Goal: Information Seeking & Learning: Learn about a topic

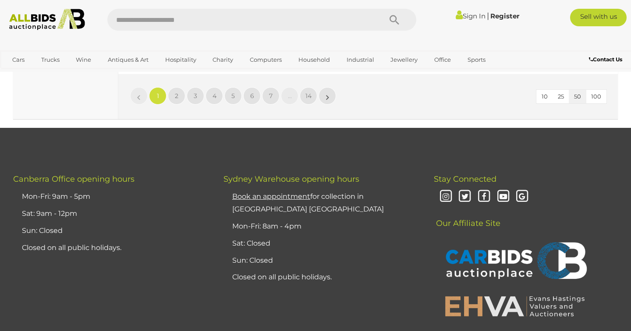
scroll to position [7025, 0]
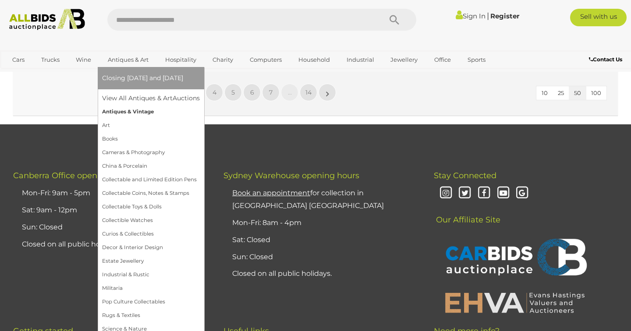
click at [129, 110] on link "Antiques & Vintage" at bounding box center [151, 112] width 98 height 14
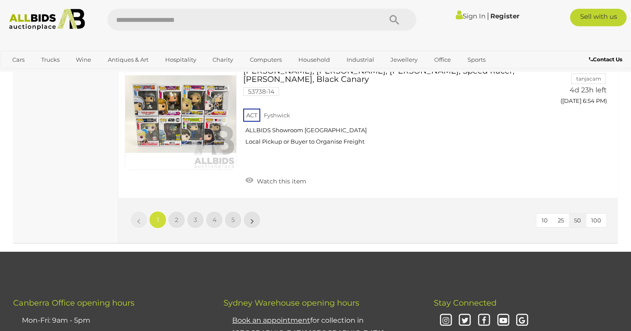
scroll to position [6908, 0]
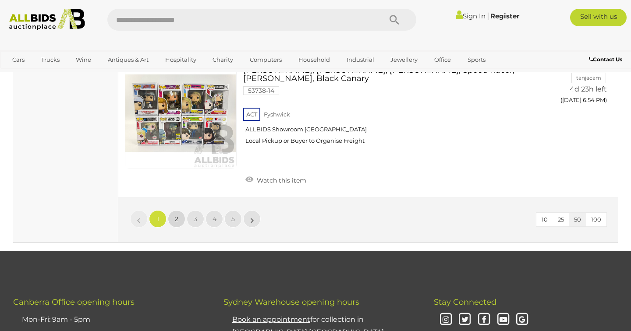
click at [173, 210] on link "2" at bounding box center [177, 219] width 18 height 18
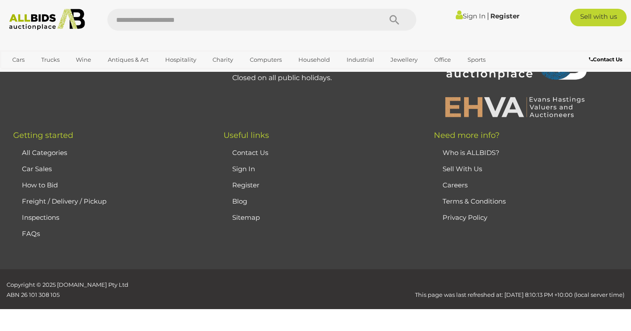
scroll to position [117, 0]
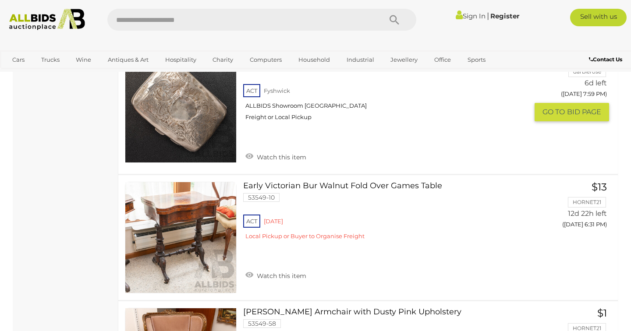
scroll to position [2084, 0]
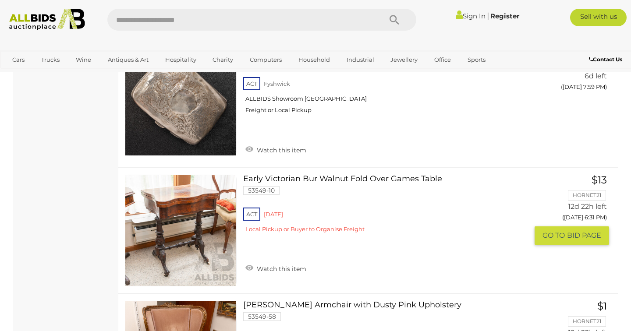
click at [188, 185] on link at bounding box center [181, 231] width 112 height 112
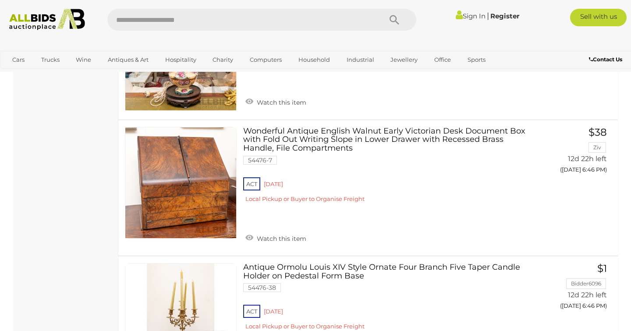
scroll to position [4423, 0]
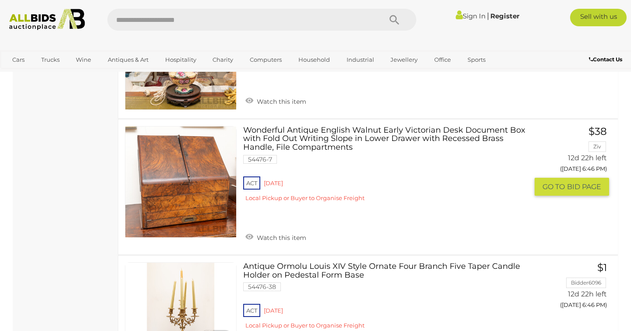
click at [164, 131] on link at bounding box center [181, 182] width 112 height 112
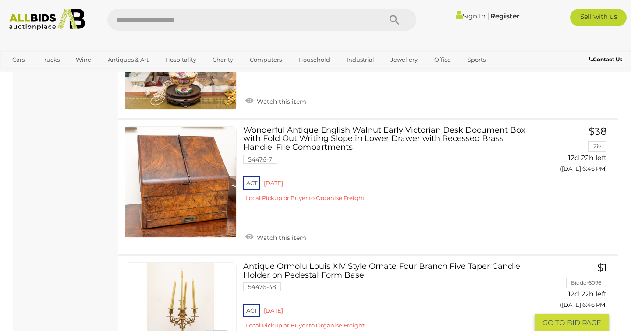
click at [146, 313] on img at bounding box center [180, 318] width 111 height 111
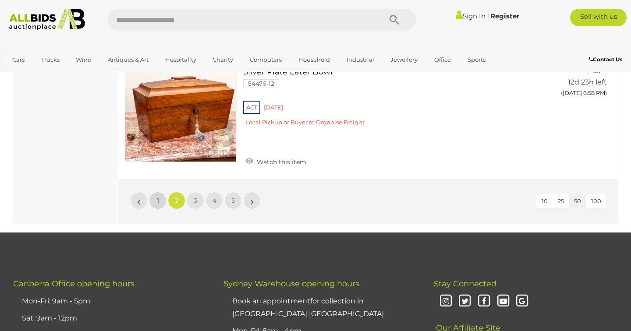
scroll to position [6564, 0]
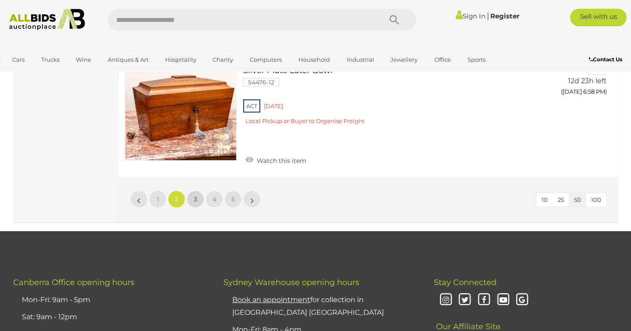
click at [193, 191] on link "3" at bounding box center [196, 200] width 18 height 18
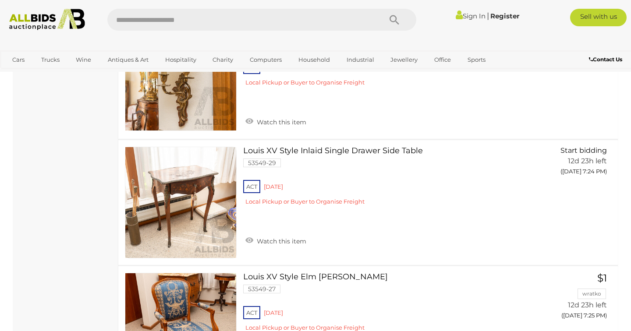
scroll to position [4044, 0]
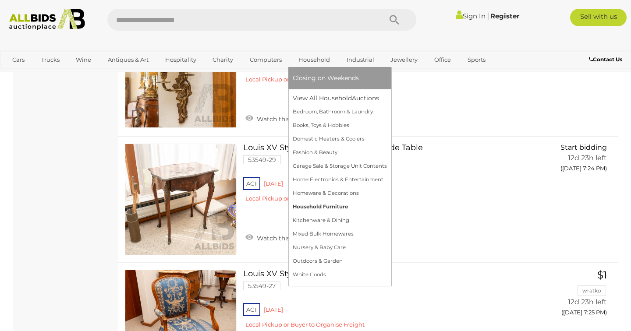
click at [297, 208] on link "Household Furniture" at bounding box center [340, 207] width 94 height 14
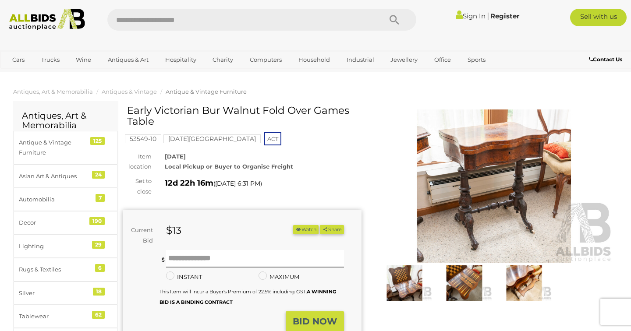
click at [478, 208] on img at bounding box center [494, 187] width 239 height 154
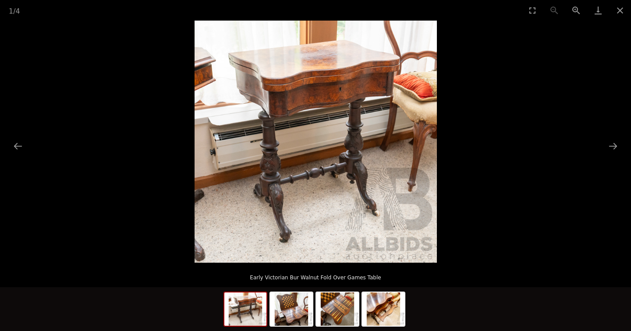
click at [440, 134] on picture at bounding box center [315, 142] width 631 height 242
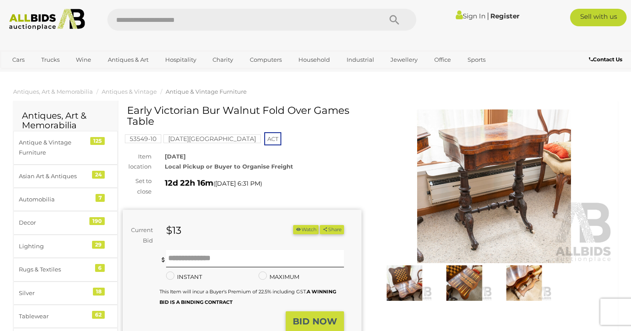
click at [484, 173] on img at bounding box center [494, 187] width 239 height 154
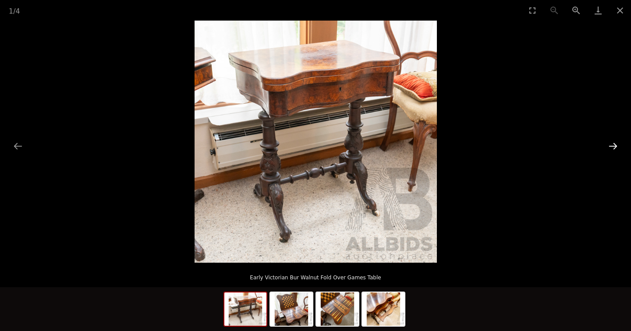
click at [616, 142] on button "Next slide" at bounding box center [613, 146] width 18 height 17
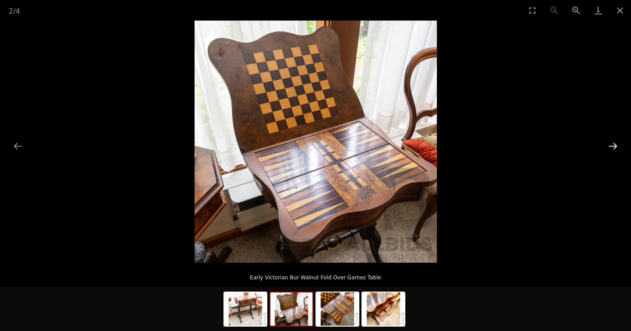
click at [616, 142] on button "Next slide" at bounding box center [613, 146] width 18 height 17
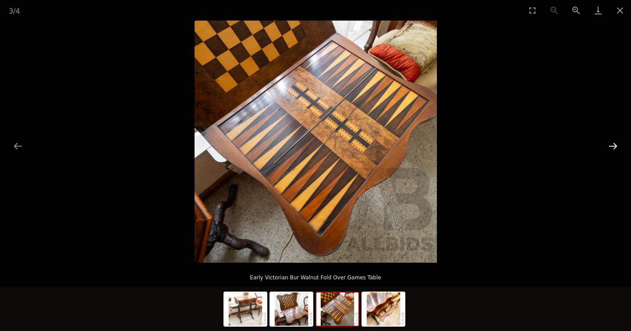
click at [616, 142] on button "Next slide" at bounding box center [613, 146] width 18 height 17
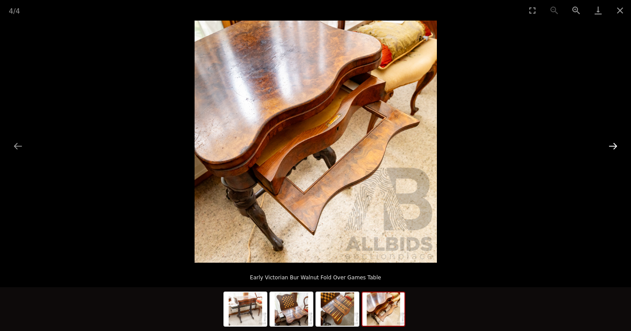
click at [616, 142] on button "Next slide" at bounding box center [613, 146] width 18 height 17
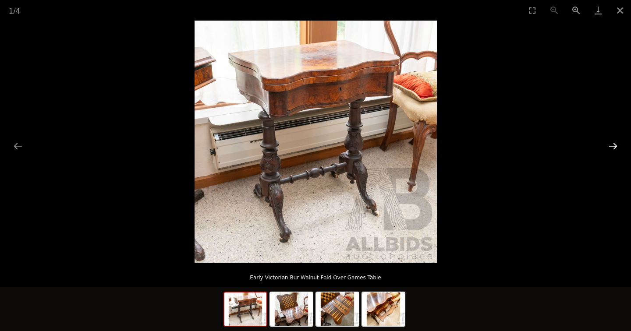
click at [616, 142] on button "Next slide" at bounding box center [613, 146] width 18 height 17
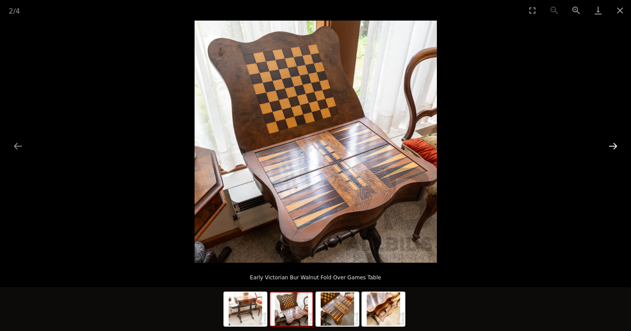
click at [616, 142] on button "Next slide" at bounding box center [613, 146] width 18 height 17
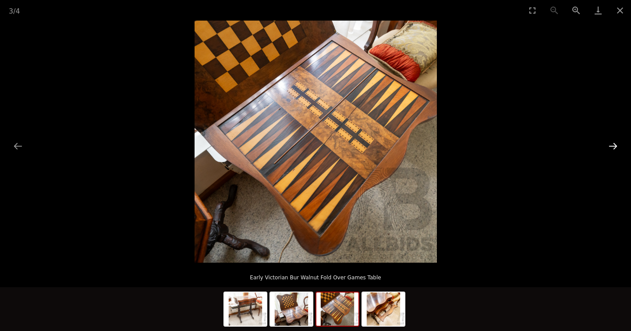
click at [616, 142] on button "Next slide" at bounding box center [613, 146] width 18 height 17
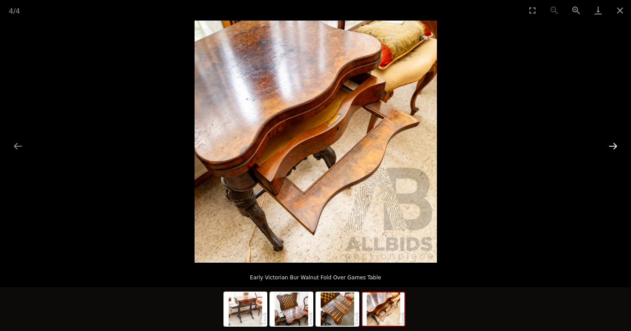
click at [616, 142] on button "Next slide" at bounding box center [613, 146] width 18 height 17
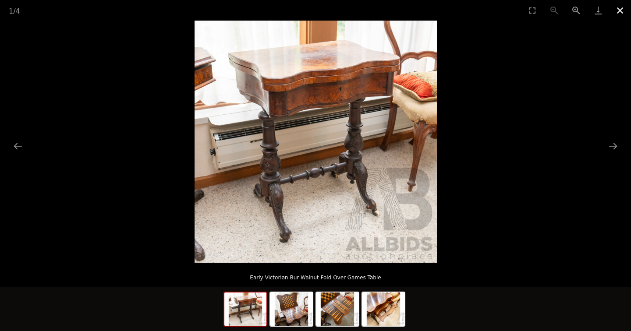
click at [622, 7] on button "Close gallery" at bounding box center [620, 10] width 22 height 21
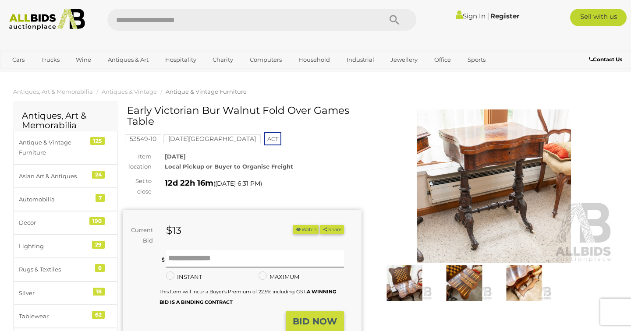
click at [369, 188] on div at bounding box center [494, 206] width 252 height 203
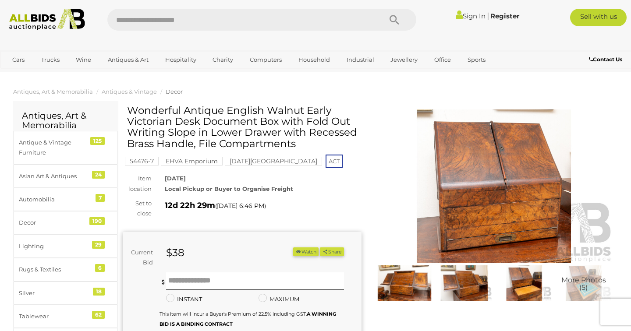
click at [485, 152] on img at bounding box center [494, 187] width 239 height 154
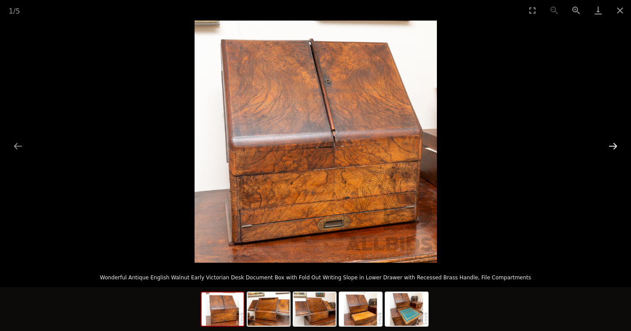
click at [617, 145] on button "Next slide" at bounding box center [613, 146] width 18 height 17
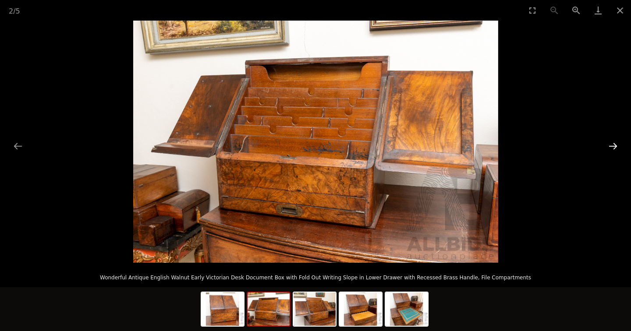
click at [617, 145] on button "Next slide" at bounding box center [613, 146] width 18 height 17
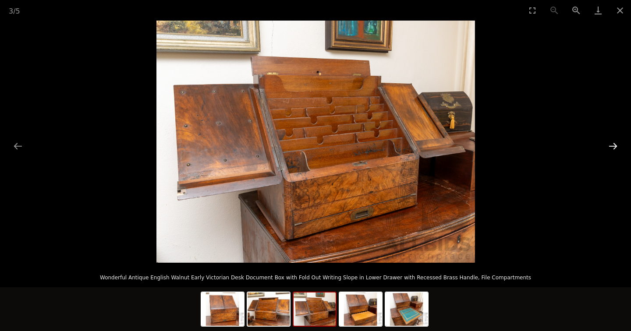
click at [617, 145] on button "Next slide" at bounding box center [613, 146] width 18 height 17
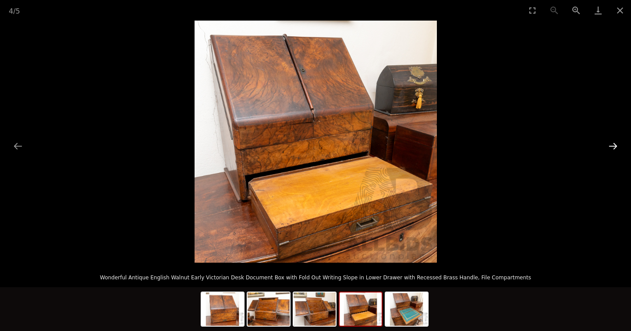
click at [617, 145] on button "Next slide" at bounding box center [613, 146] width 18 height 17
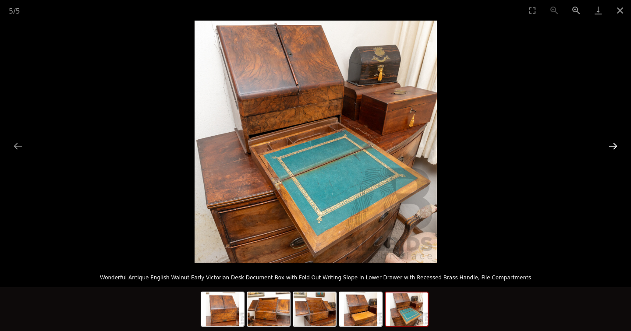
click at [617, 145] on button "Next slide" at bounding box center [613, 146] width 18 height 17
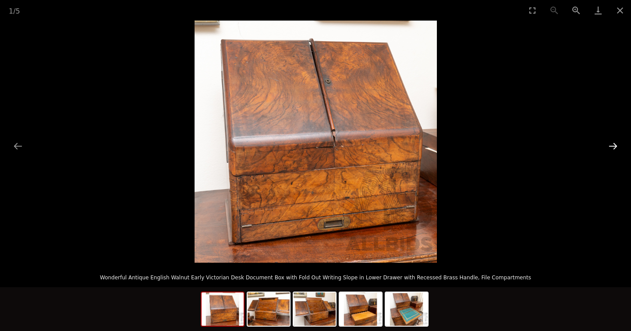
click at [617, 145] on button "Next slide" at bounding box center [613, 146] width 18 height 17
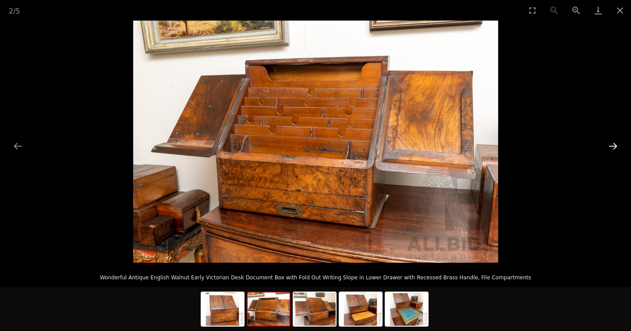
click at [617, 145] on button "Next slide" at bounding box center [613, 146] width 18 height 17
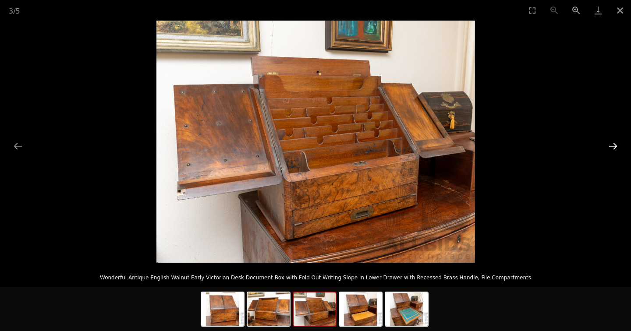
click at [617, 145] on button "Next slide" at bounding box center [613, 146] width 18 height 17
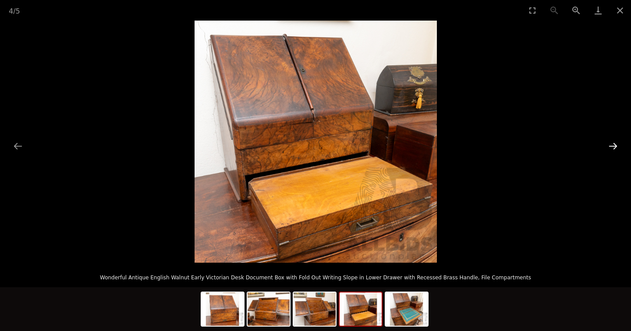
click at [617, 145] on button "Next slide" at bounding box center [613, 146] width 18 height 17
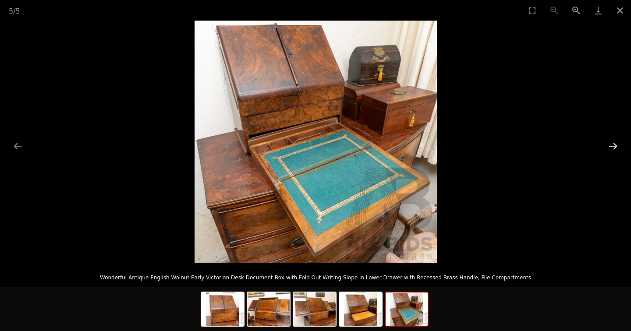
click at [617, 145] on button "Next slide" at bounding box center [613, 146] width 18 height 17
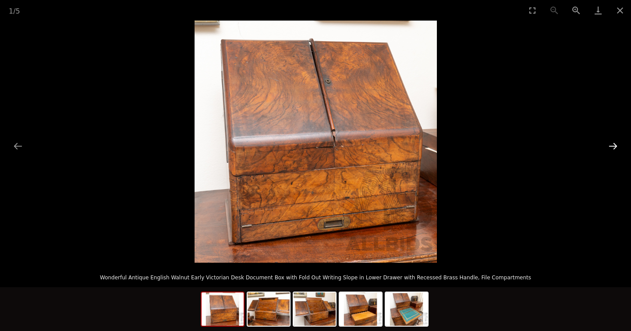
click at [617, 145] on button "Next slide" at bounding box center [613, 146] width 18 height 17
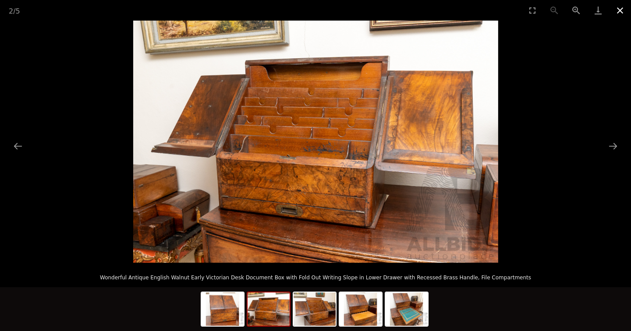
click at [615, 13] on button "Close gallery" at bounding box center [620, 10] width 22 height 21
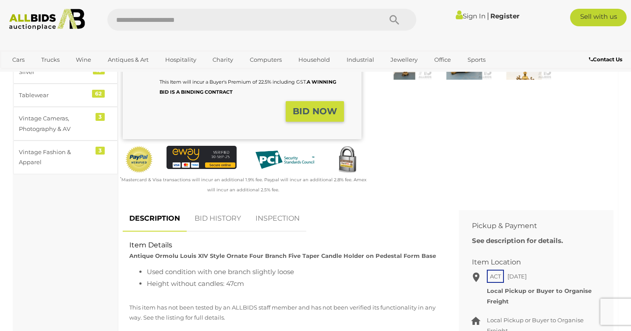
scroll to position [229, 0]
